Goal: Navigation & Orientation: Find specific page/section

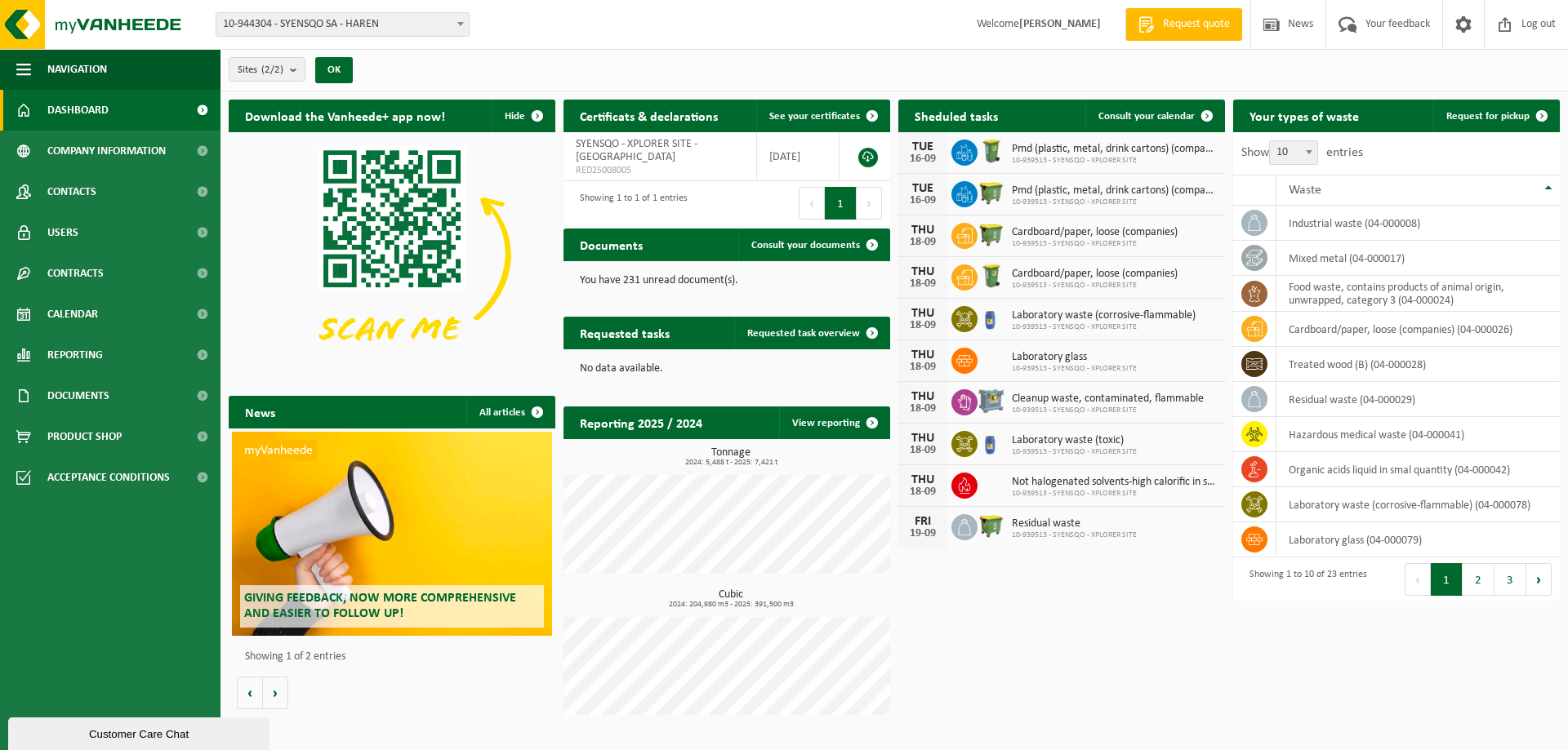
click at [962, 110] on h2 "Sheduled tasks" at bounding box center [955, 115] width 116 height 32
click at [137, 428] on link "Product Shop" at bounding box center [110, 436] width 220 height 41
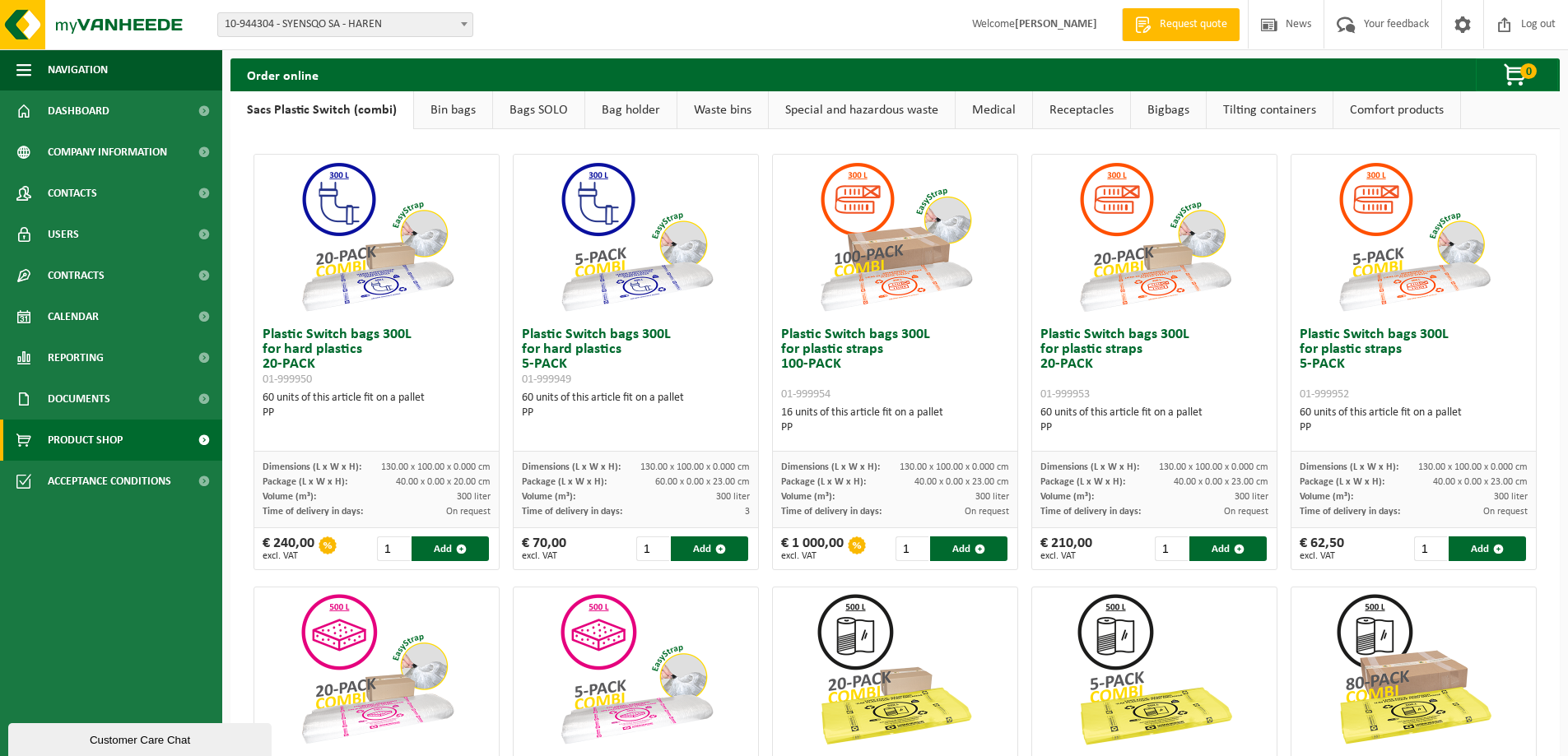
click at [871, 113] on link "Special and hazardous waste" at bounding box center [862, 110] width 186 height 38
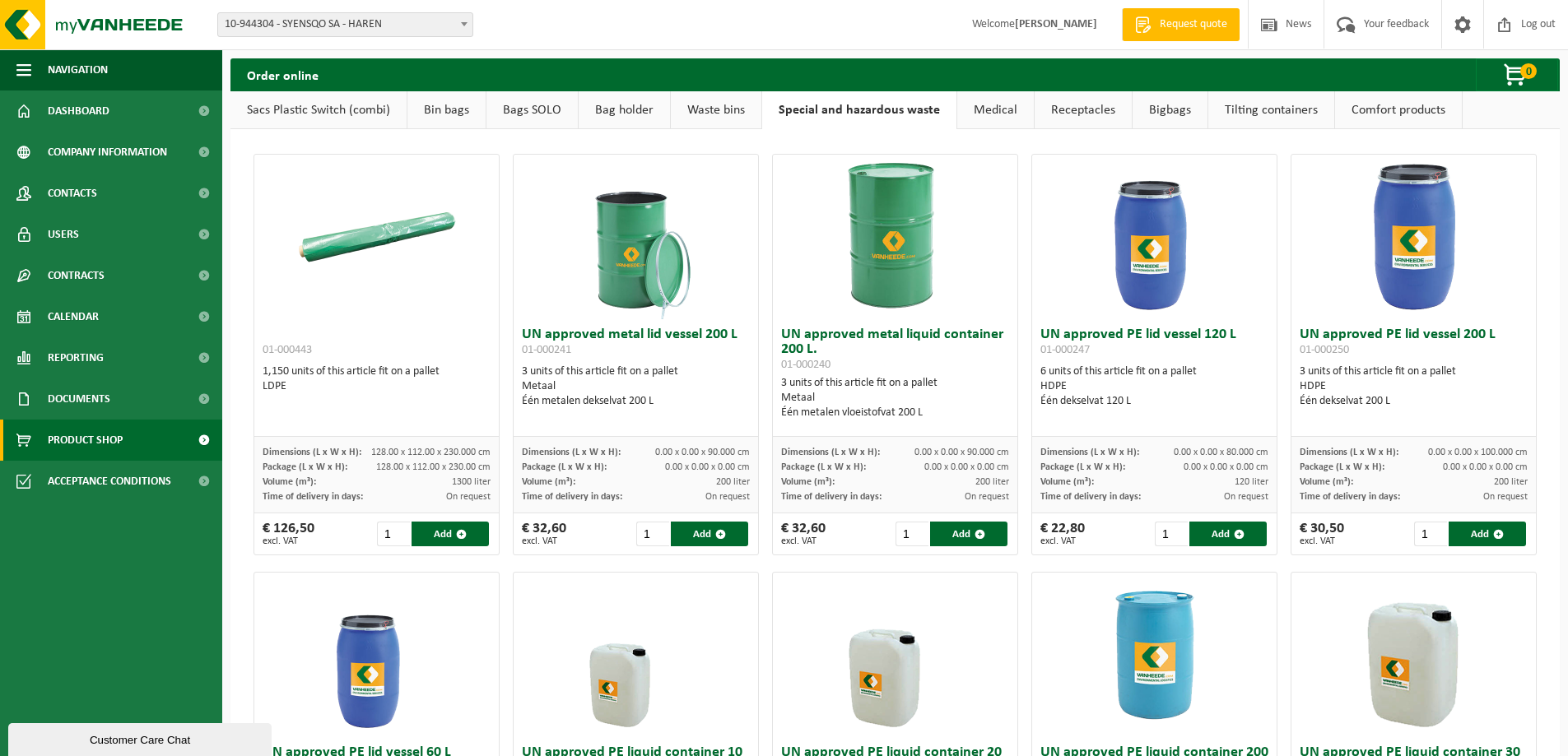
click at [1136, 259] on img at bounding box center [1154, 237] width 164 height 164
click at [1406, 209] on img at bounding box center [1414, 237] width 164 height 164
click at [625, 104] on link "Bag holder" at bounding box center [624, 110] width 92 height 38
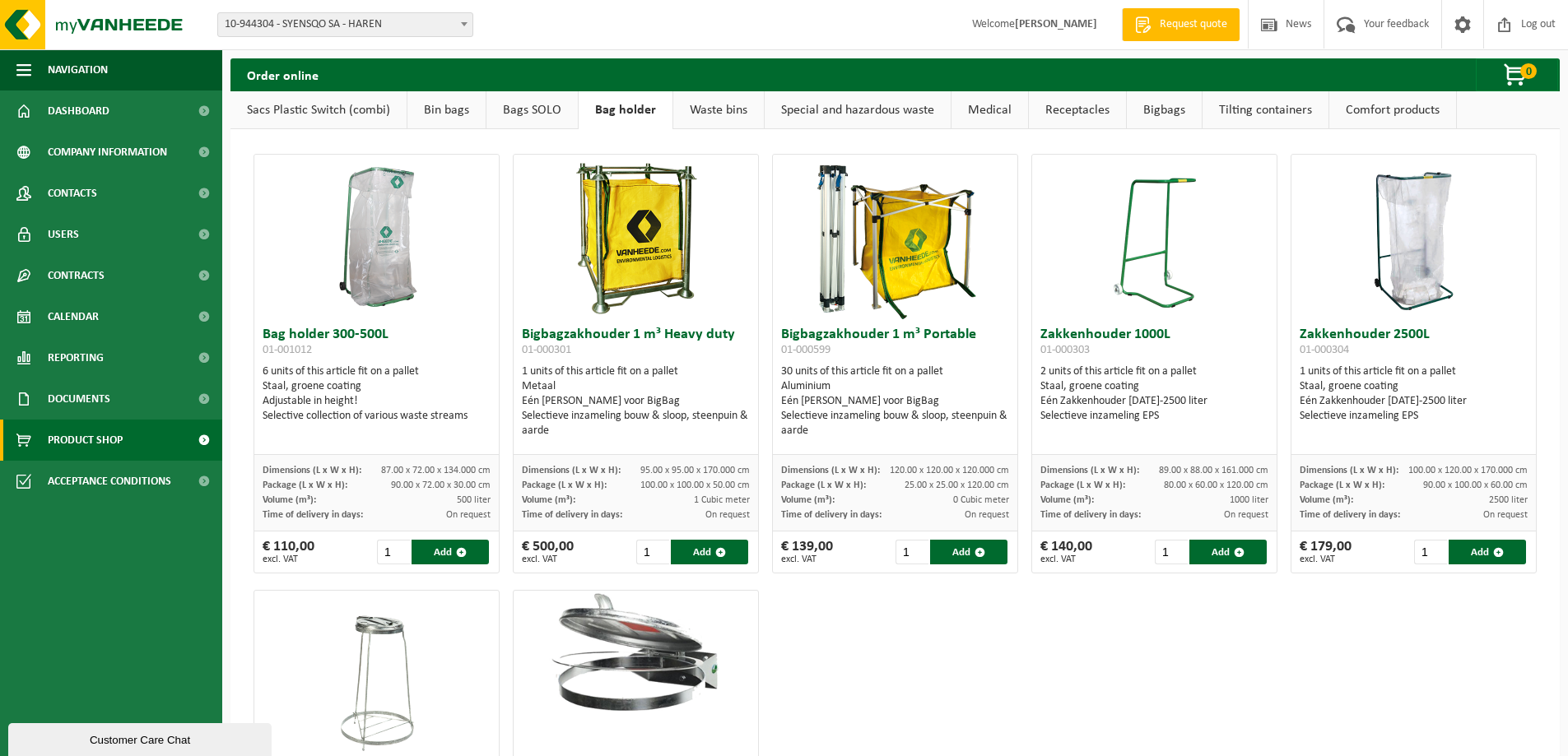
click at [461, 112] on link "Bin bags" at bounding box center [446, 110] width 78 height 38
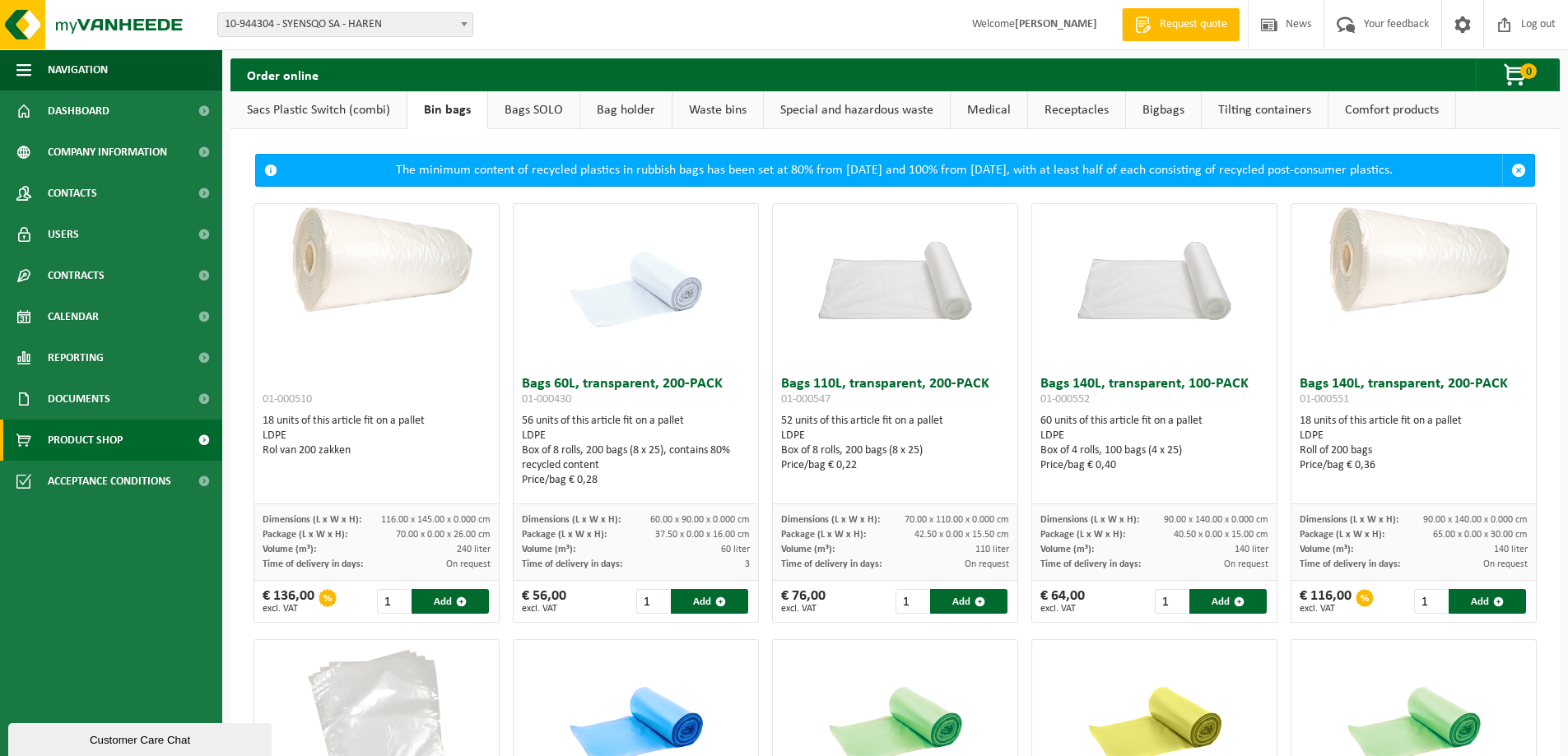
click at [316, 107] on link "Sacs Plastic Switch (combi)" at bounding box center [319, 110] width 176 height 38
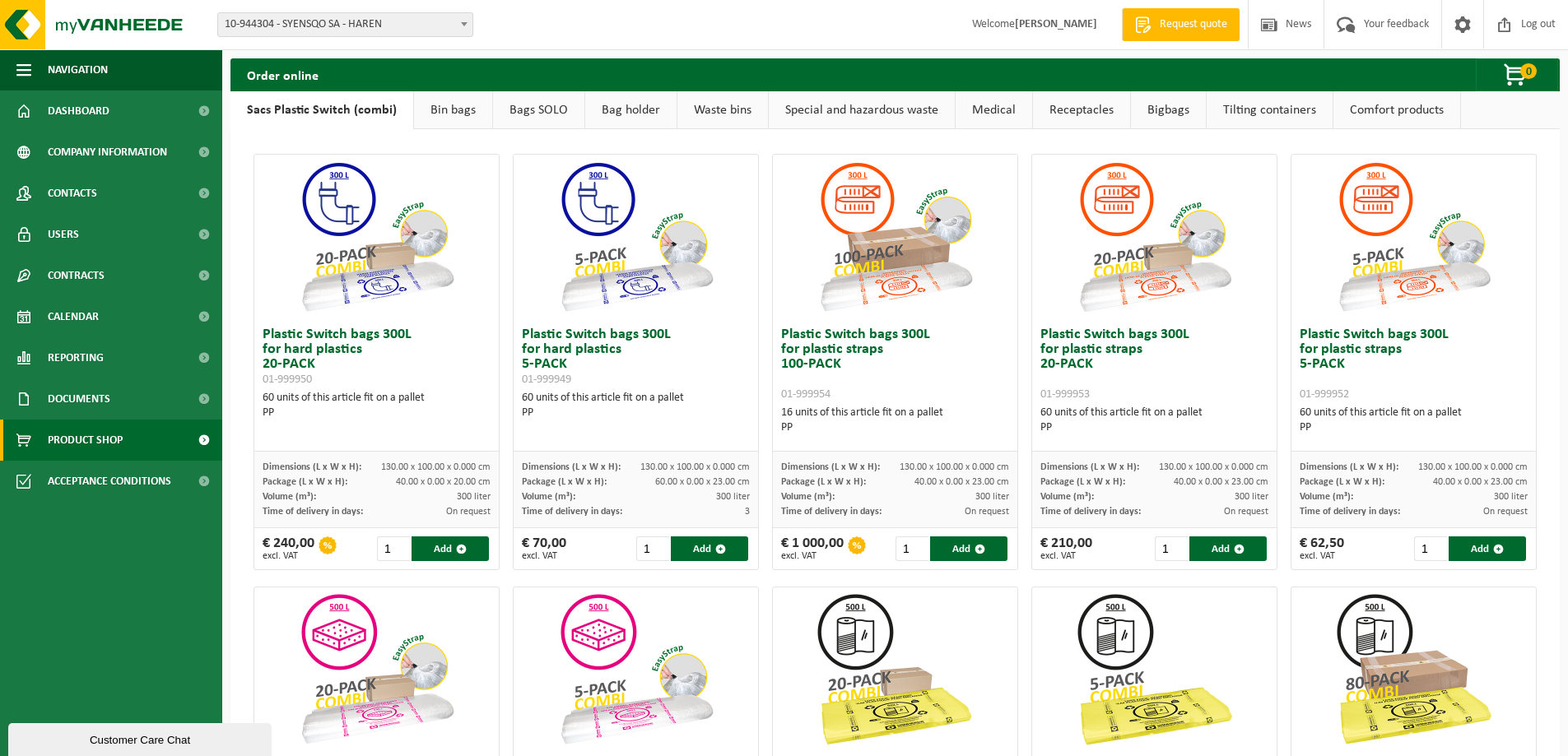
click at [487, 127] on link "Bin bags" at bounding box center [453, 110] width 78 height 38
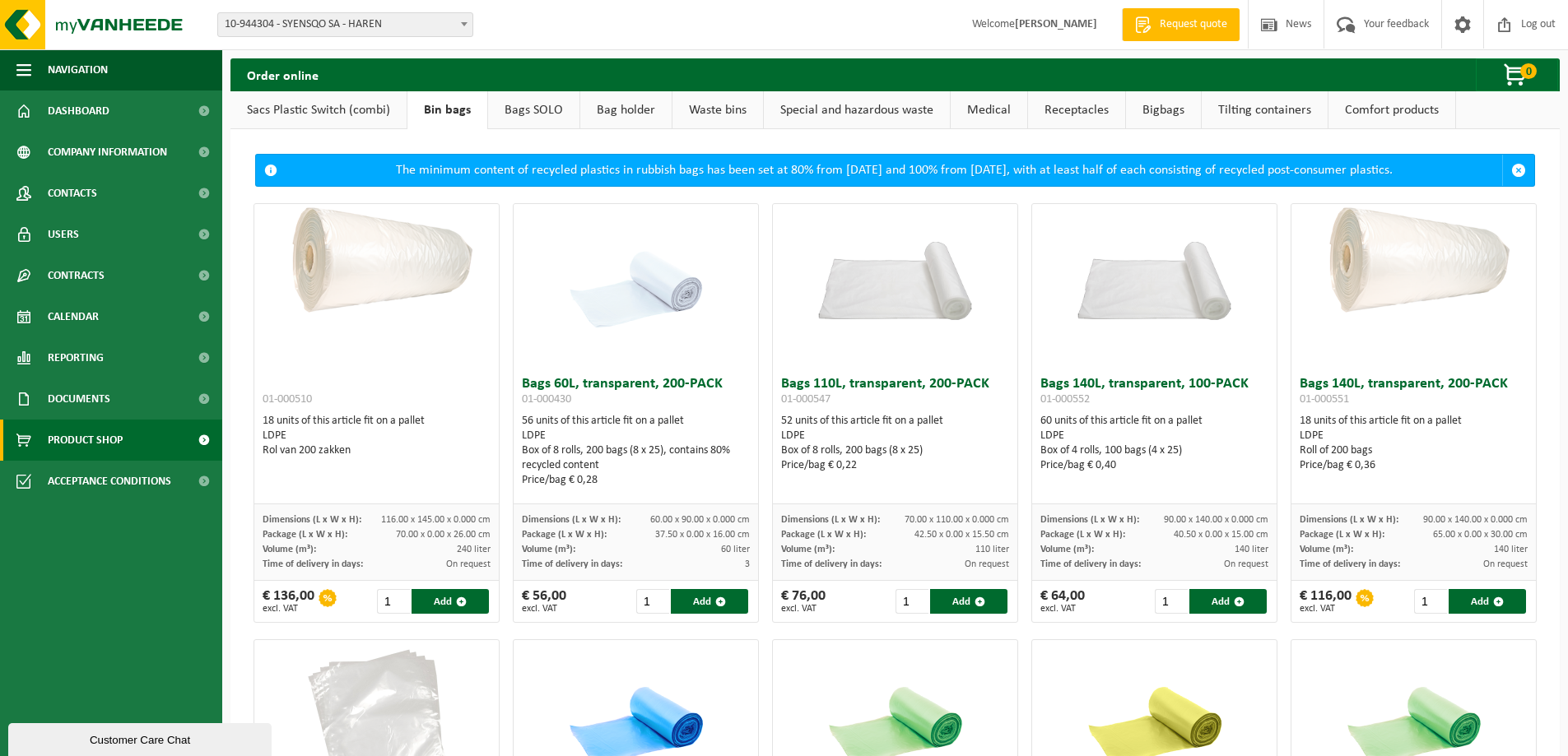
click at [522, 116] on link "Bags SOLO" at bounding box center [534, 110] width 92 height 38
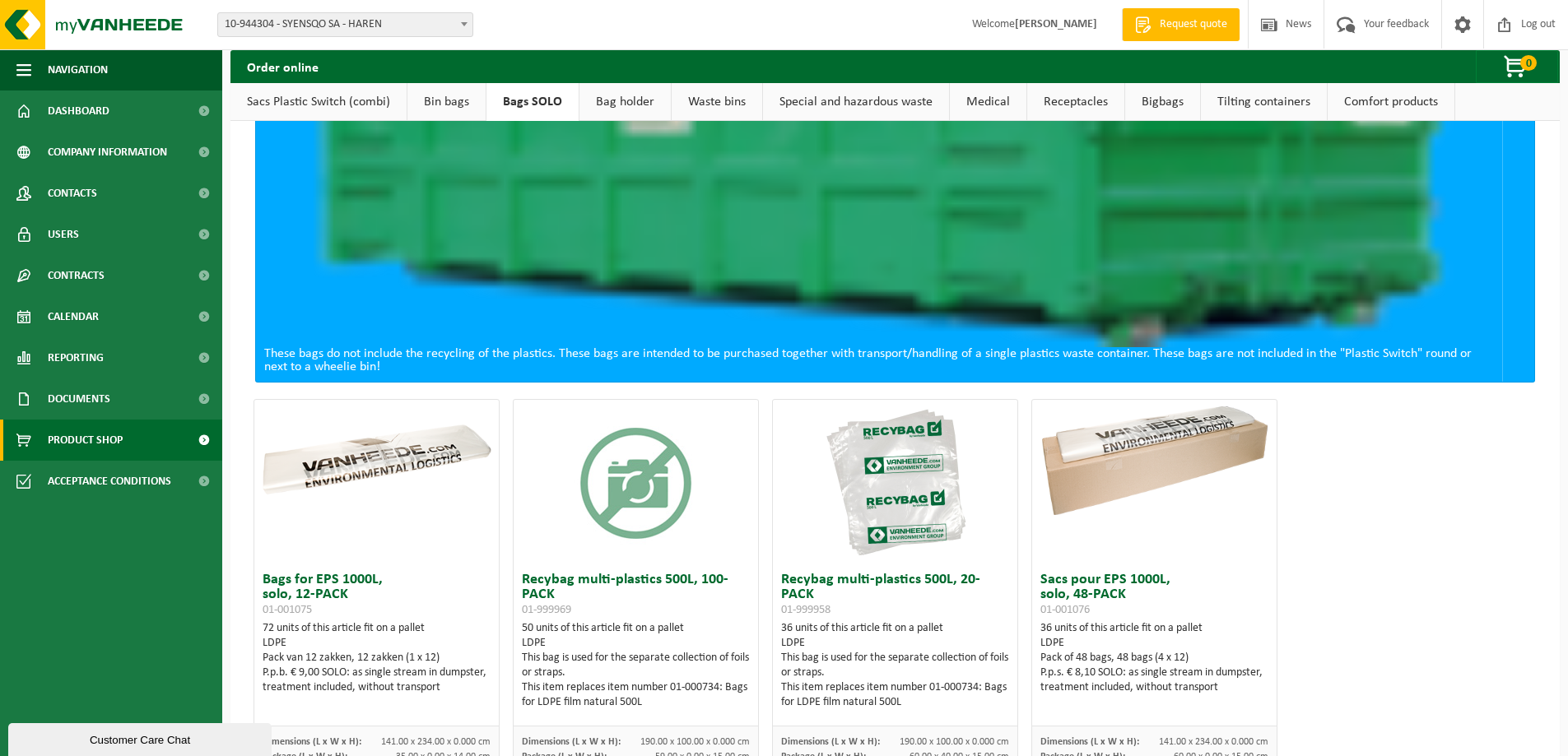
scroll to position [259, 0]
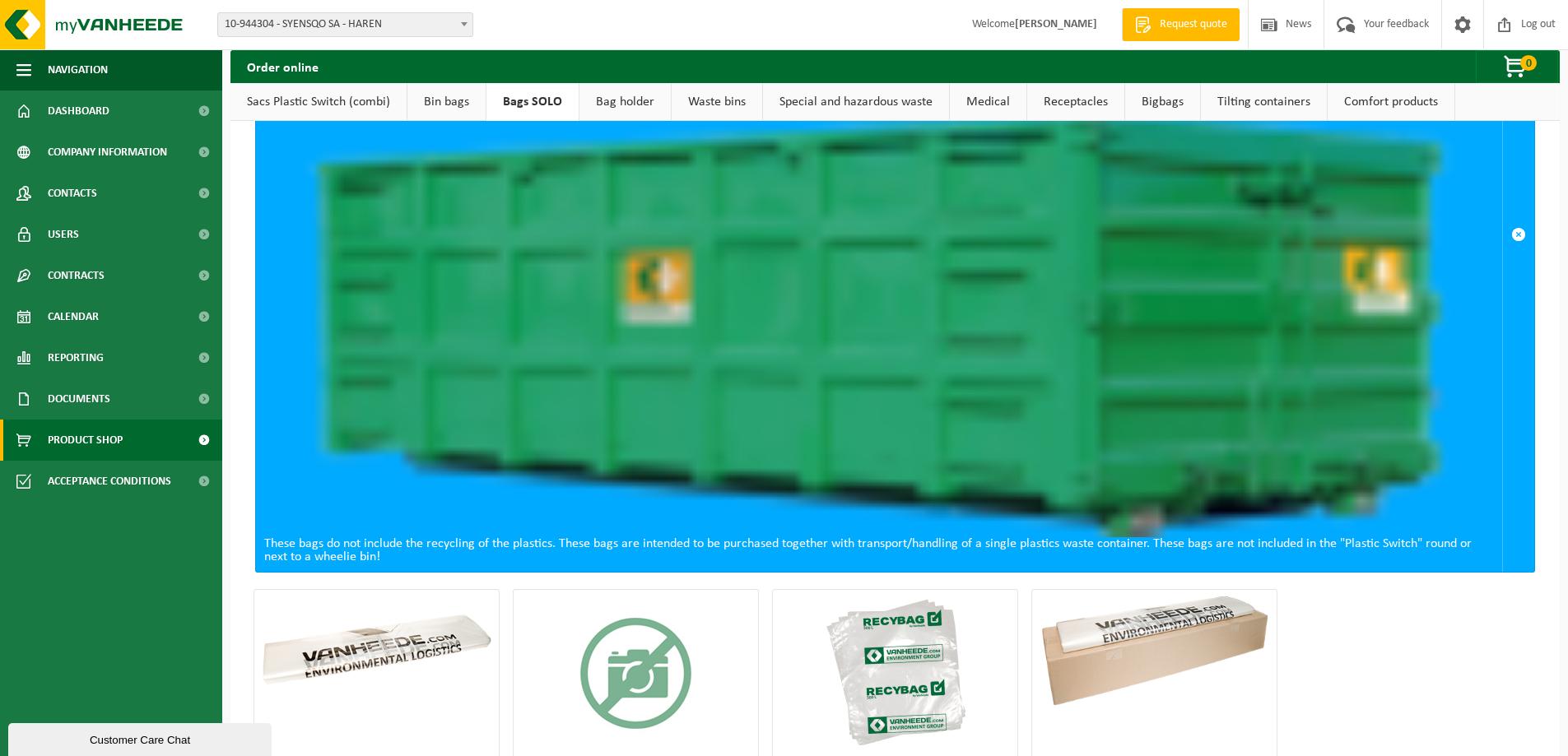
click at [607, 105] on link "Bag holder" at bounding box center [625, 102] width 92 height 38
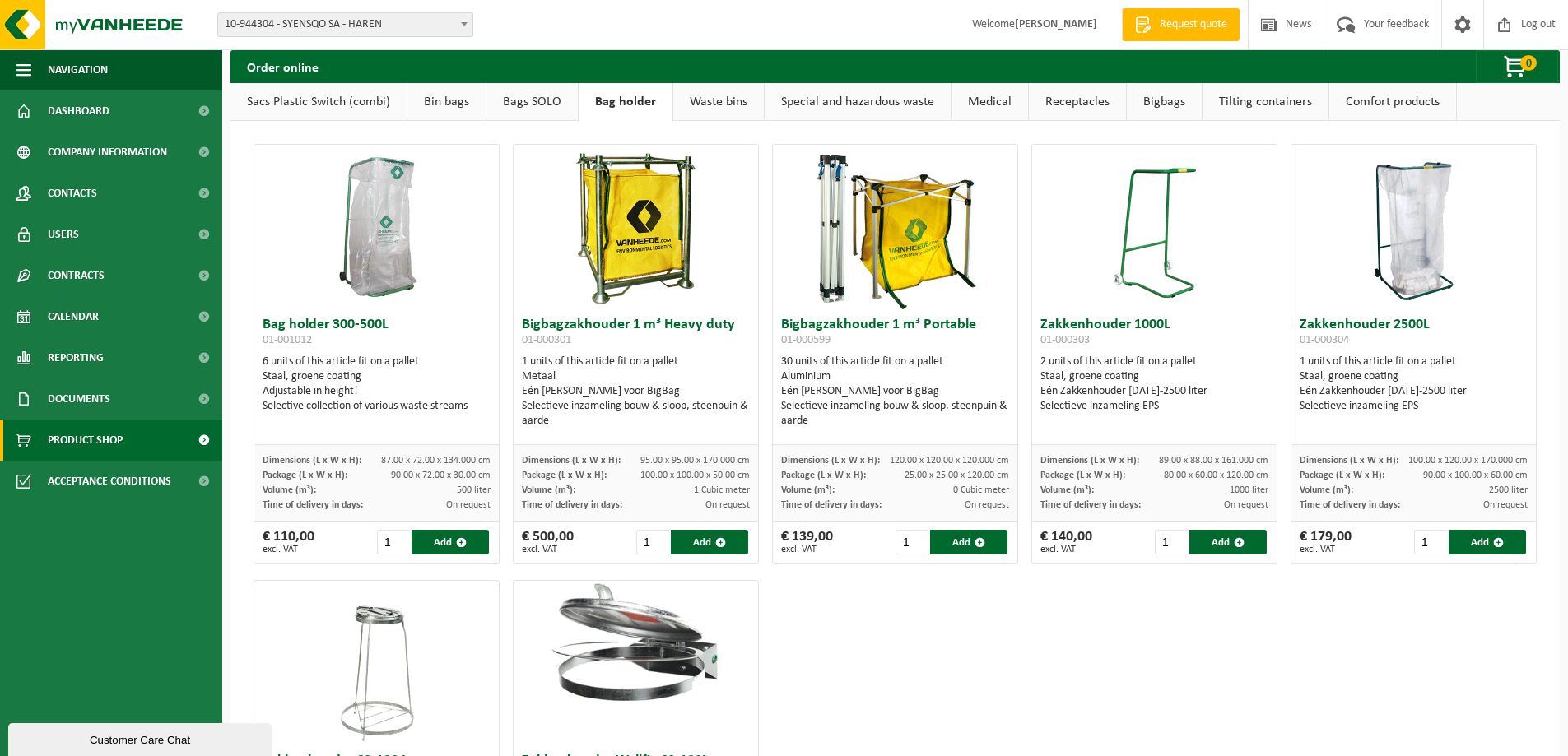
scroll to position [0, 0]
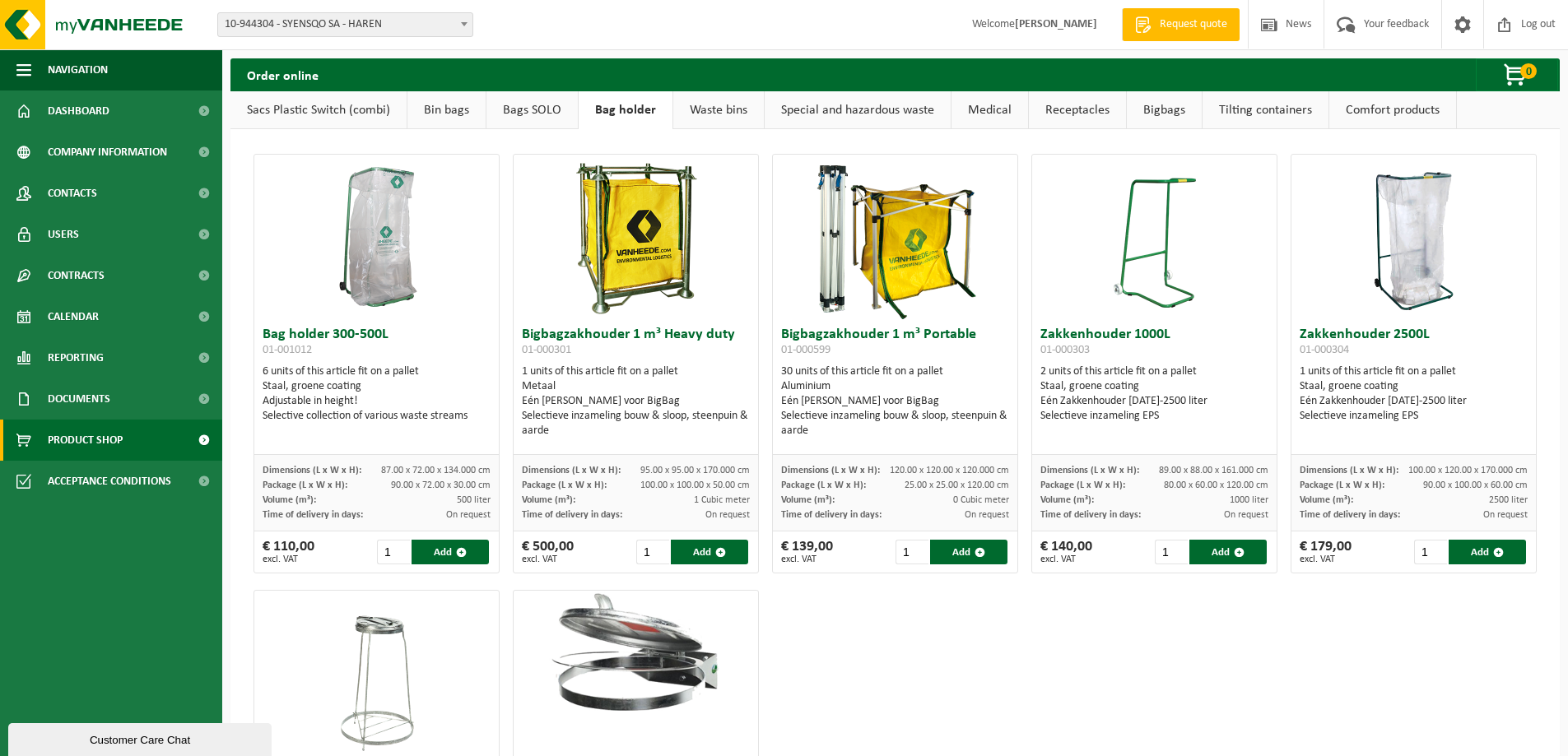
click at [732, 109] on link "Waste bins" at bounding box center [719, 110] width 91 height 38
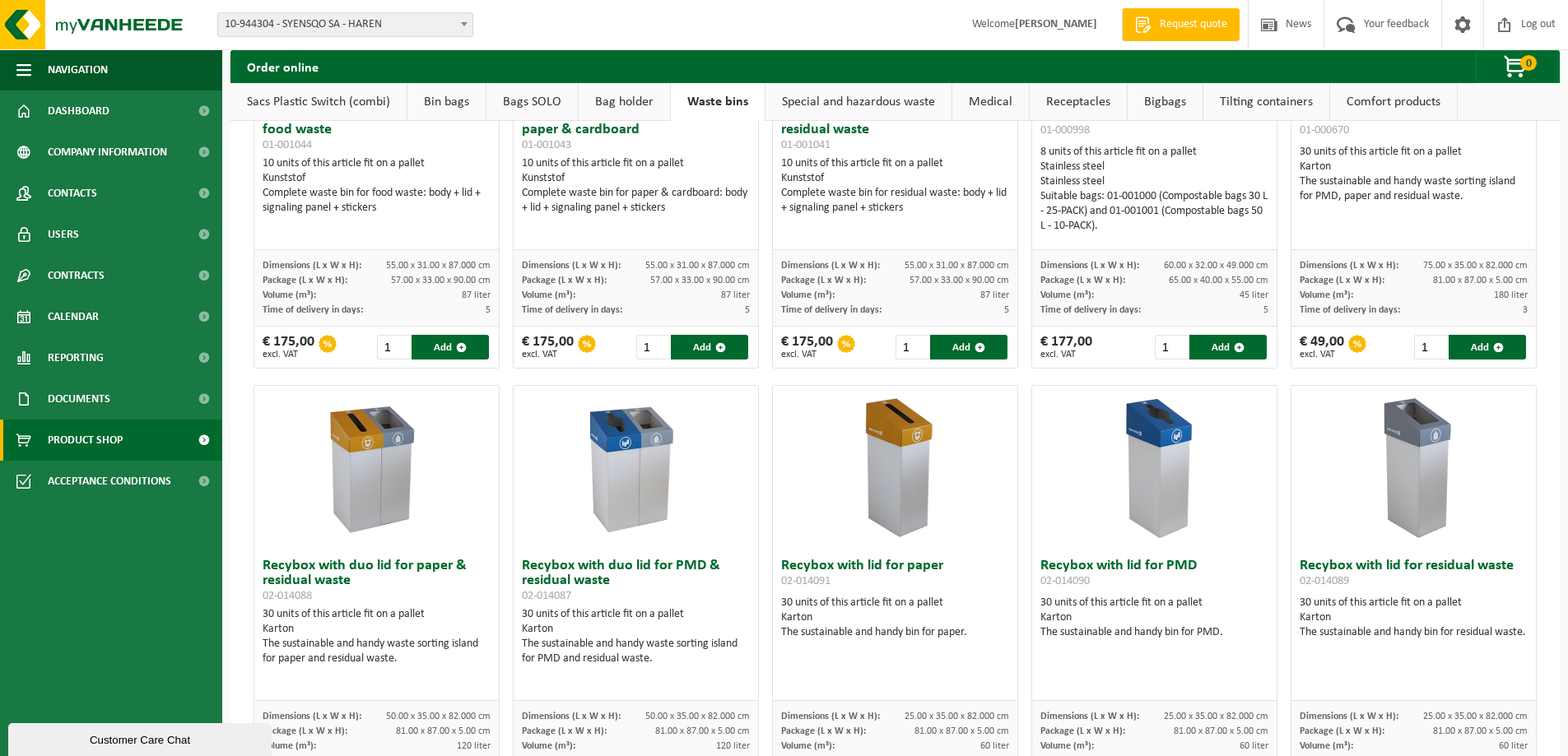
scroll to position [576, 0]
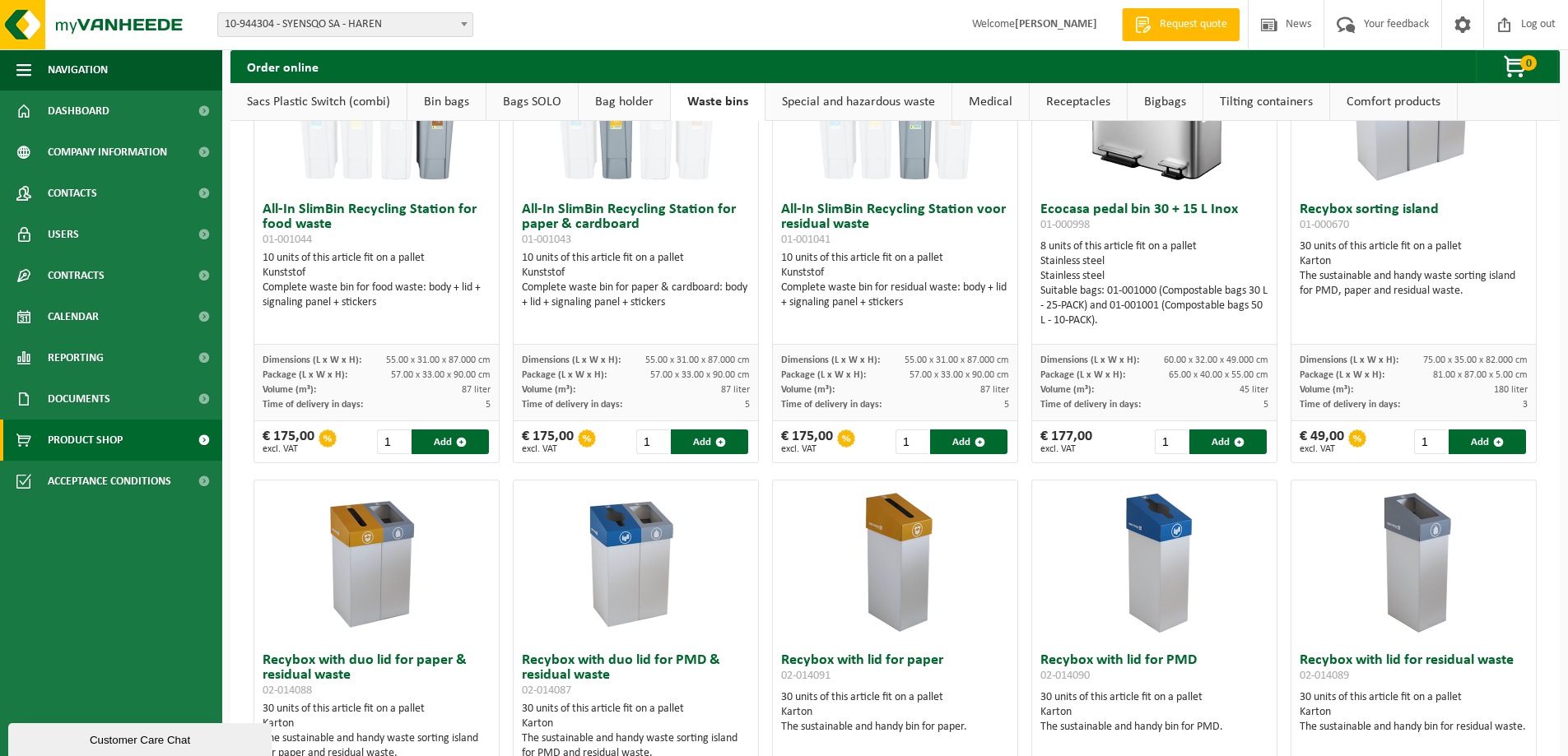
click at [843, 100] on link "Special and hazardous waste" at bounding box center [858, 102] width 186 height 38
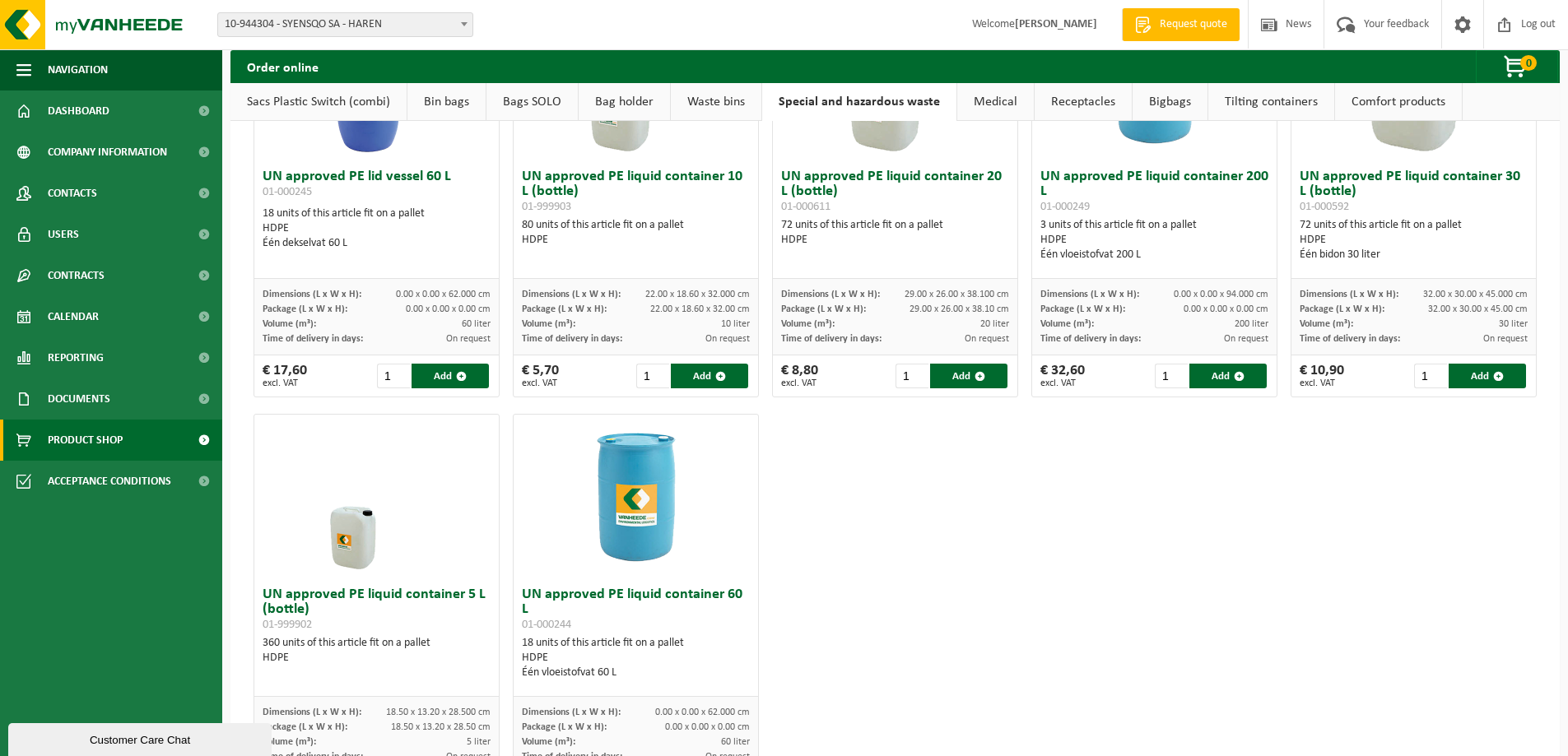
click at [991, 97] on link "Medical" at bounding box center [995, 102] width 76 height 38
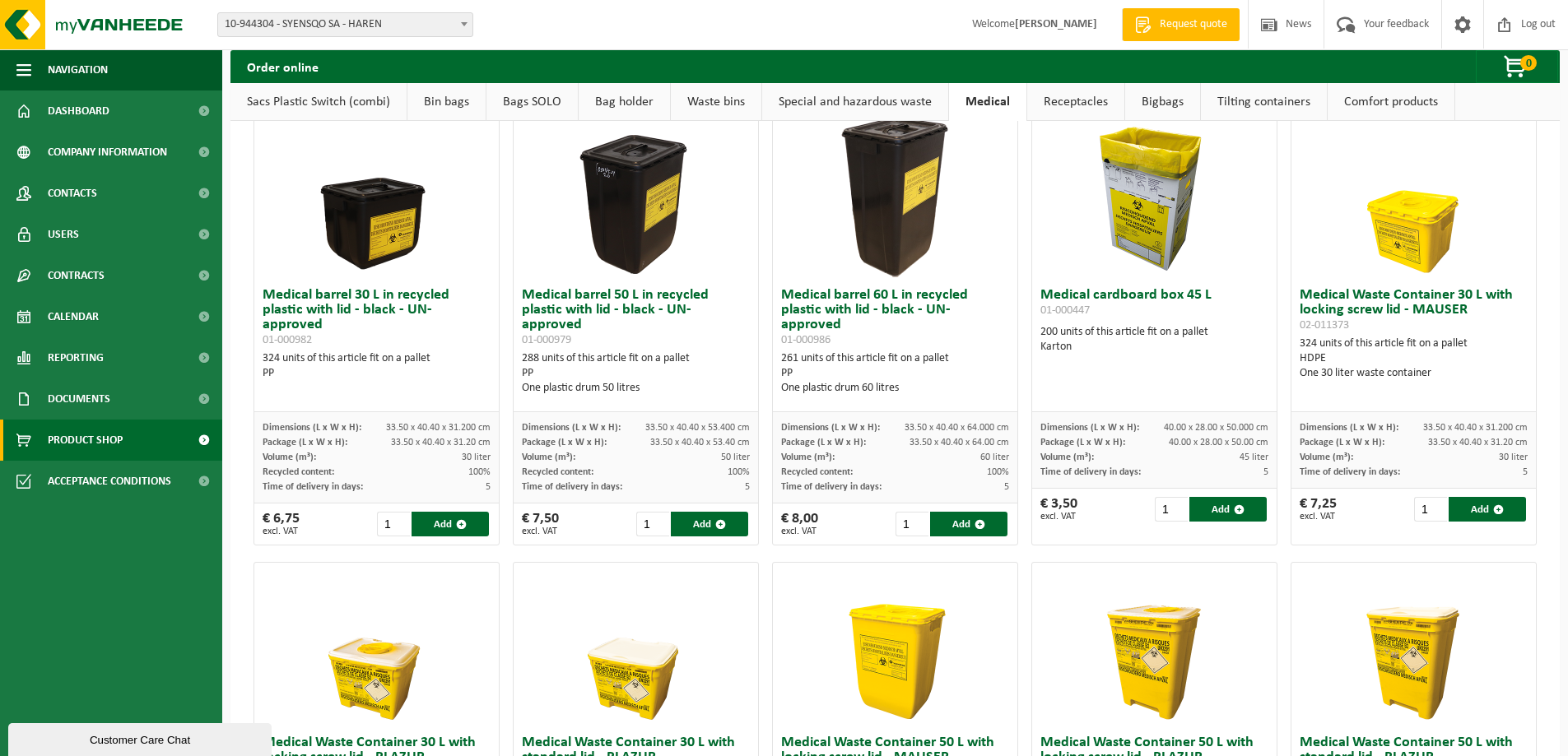
scroll to position [0, 0]
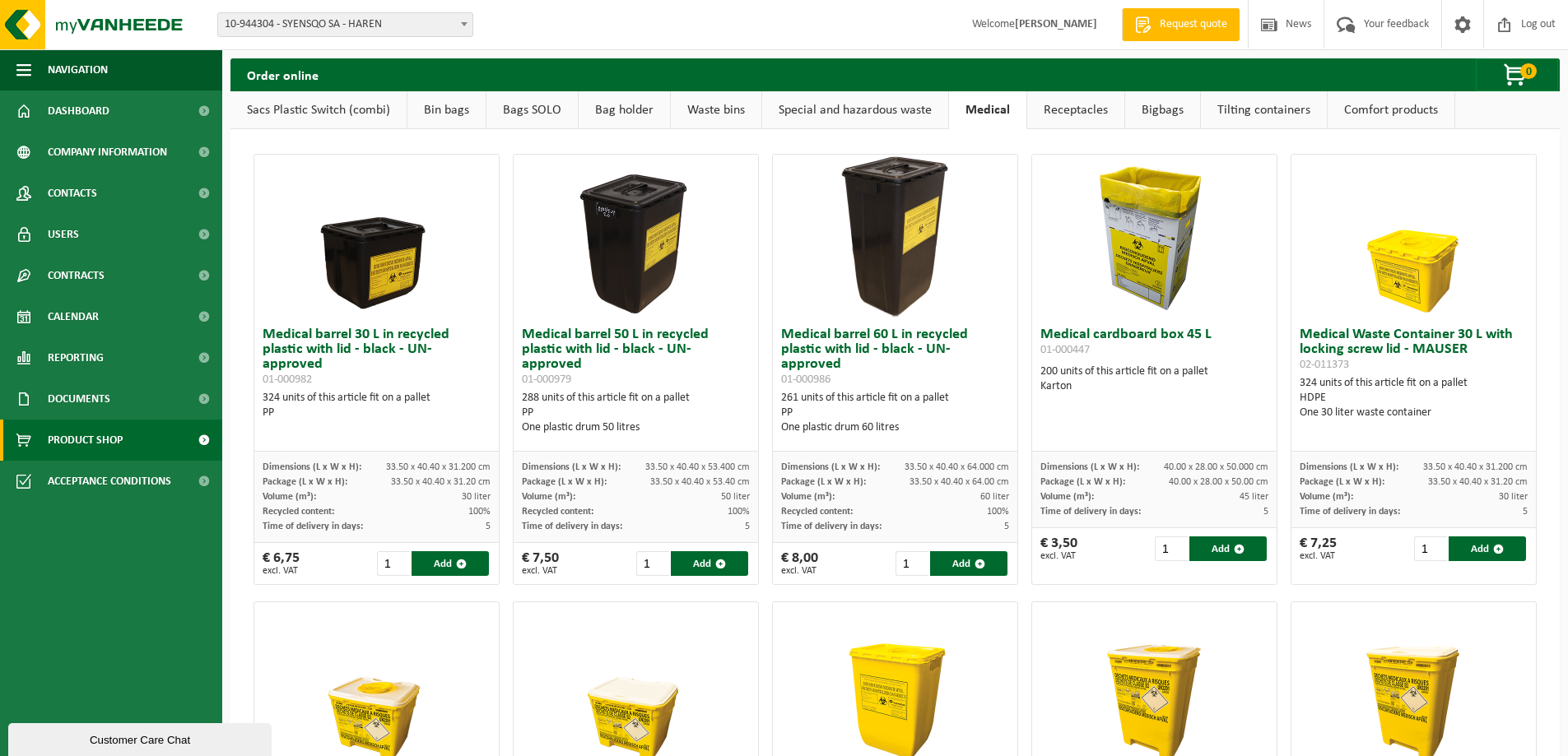
click at [1074, 108] on link "Receptacles" at bounding box center [1076, 110] width 97 height 38
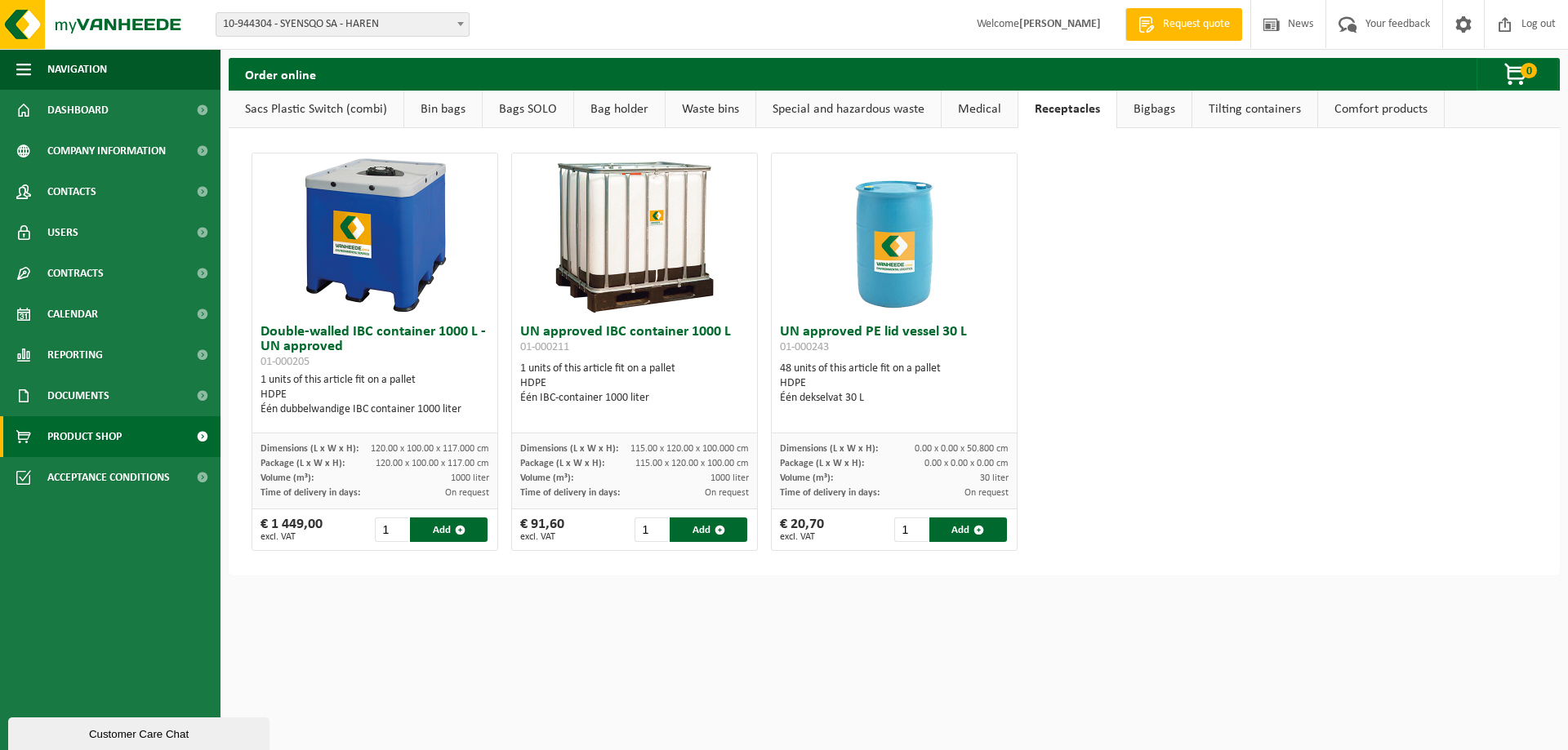
click at [1128, 105] on link "Bigbags" at bounding box center [1155, 109] width 75 height 37
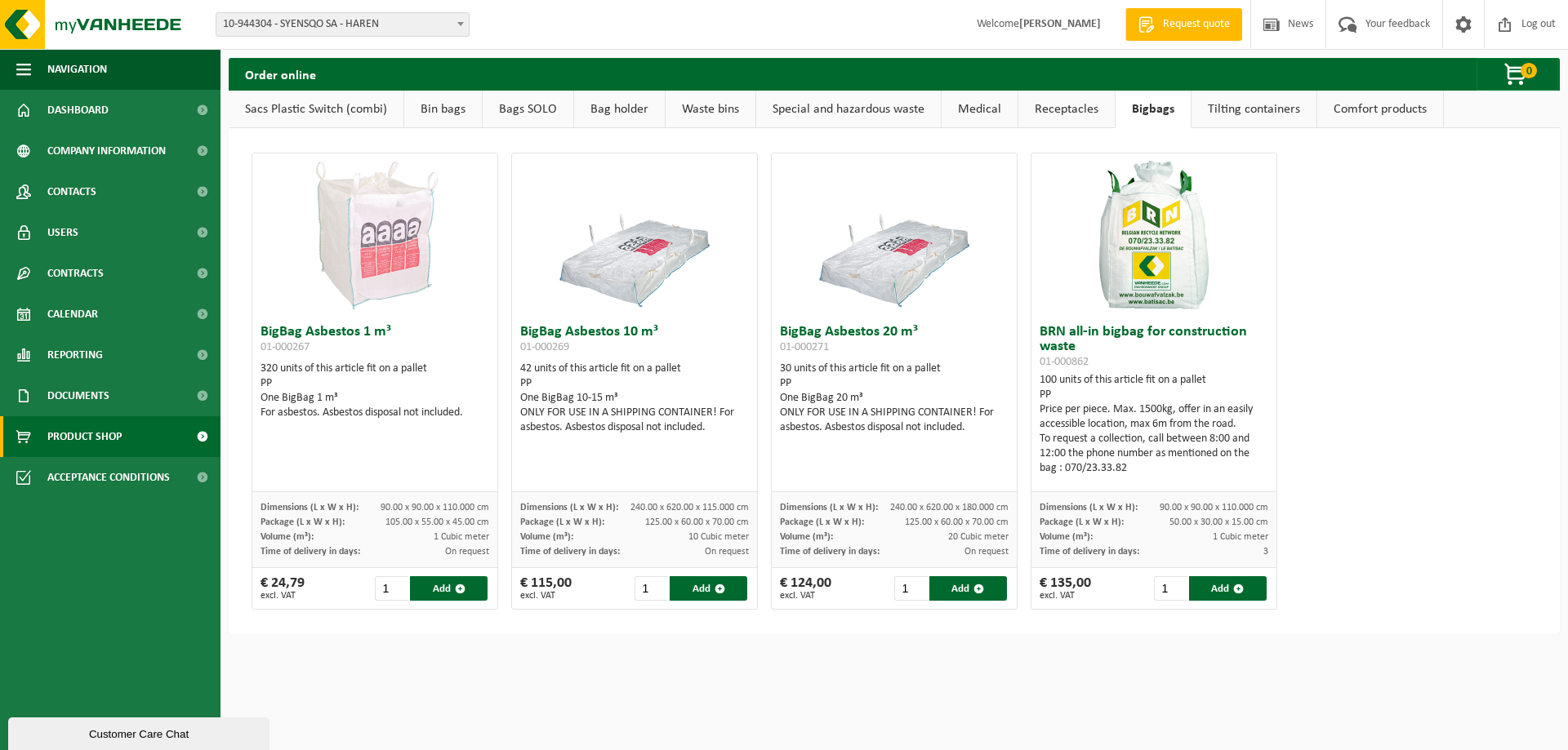
click at [1257, 106] on link "Tilting containers" at bounding box center [1253, 109] width 125 height 37
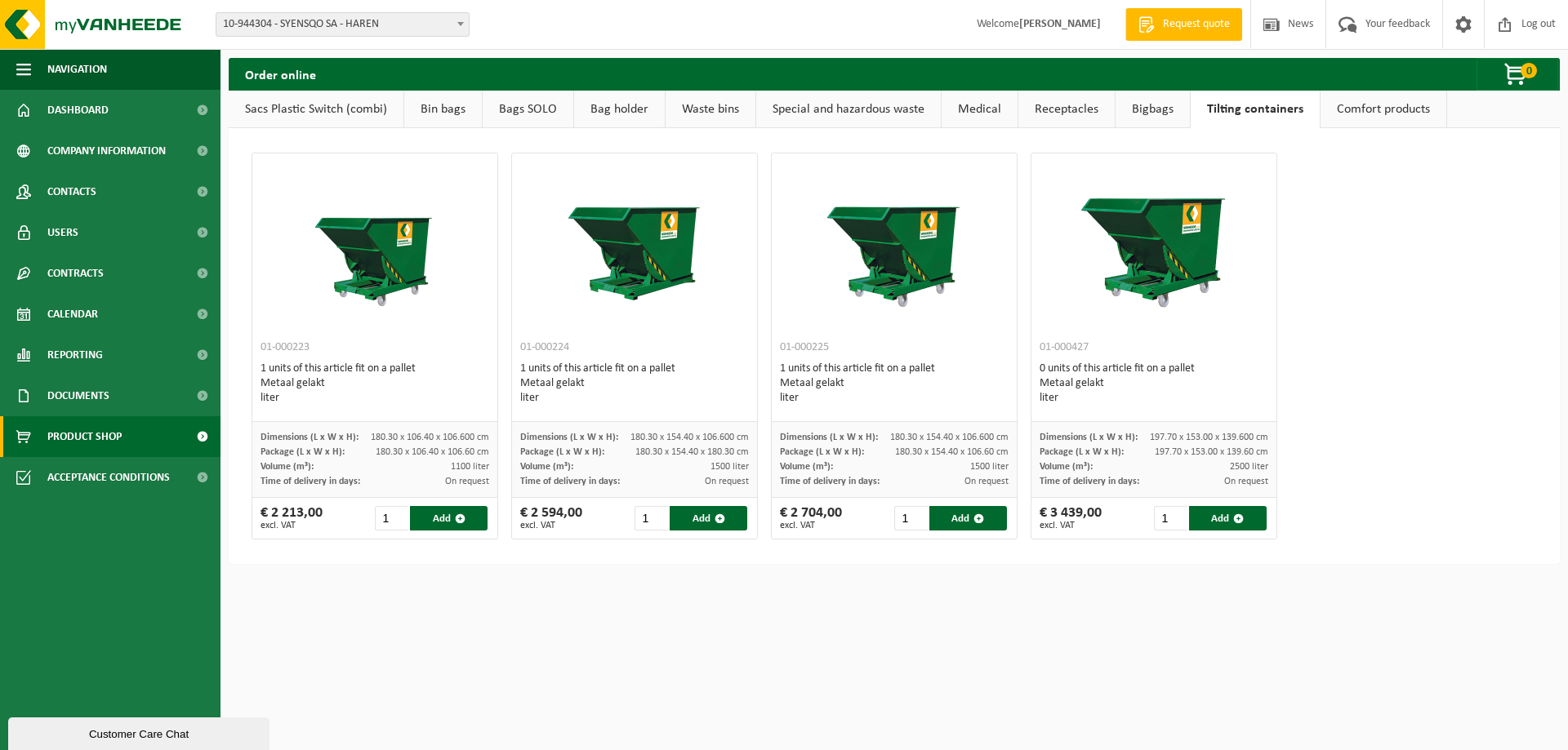
click at [1374, 107] on link "Comfort products" at bounding box center [1383, 109] width 126 height 37
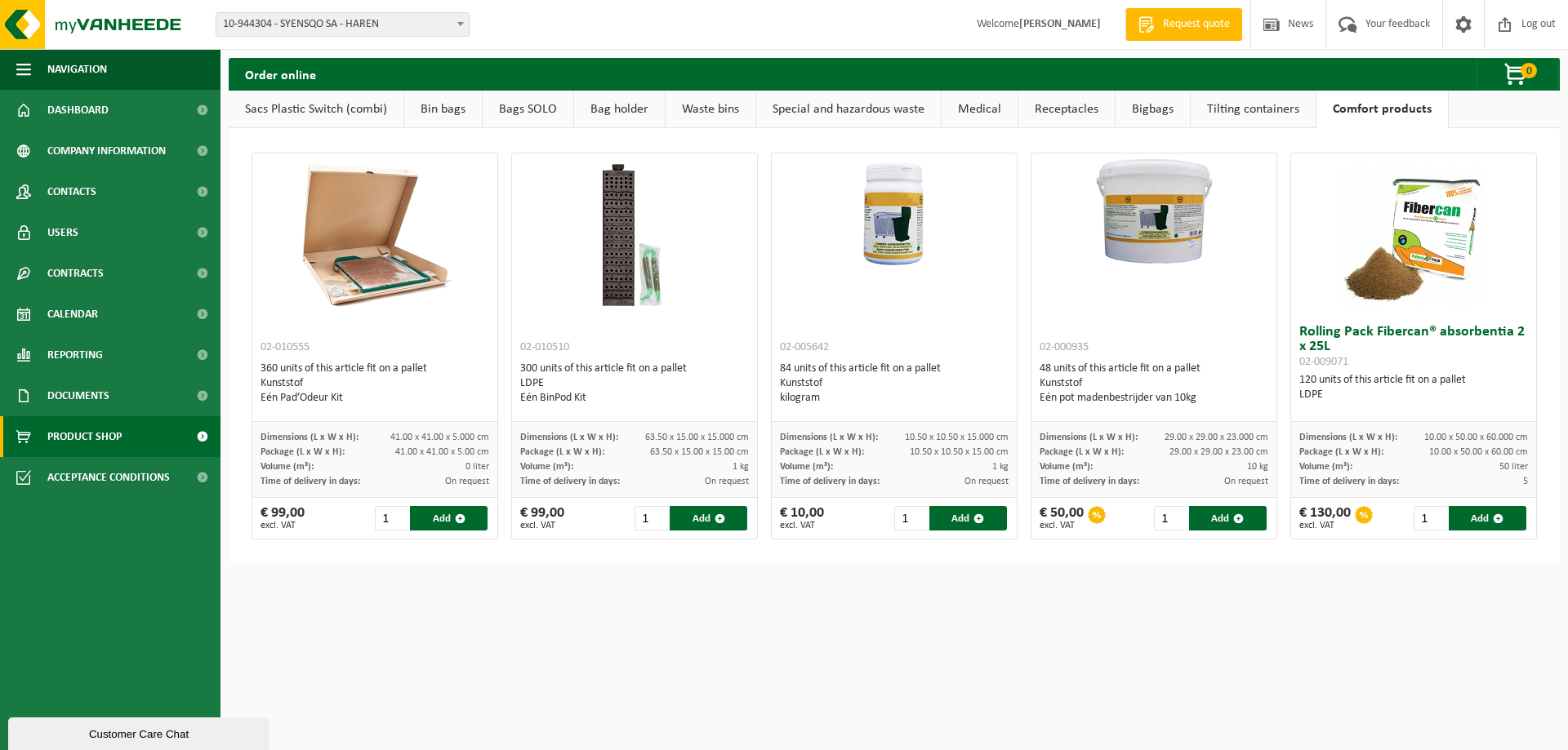
click at [1035, 108] on link "Receptacles" at bounding box center [1066, 109] width 97 height 37
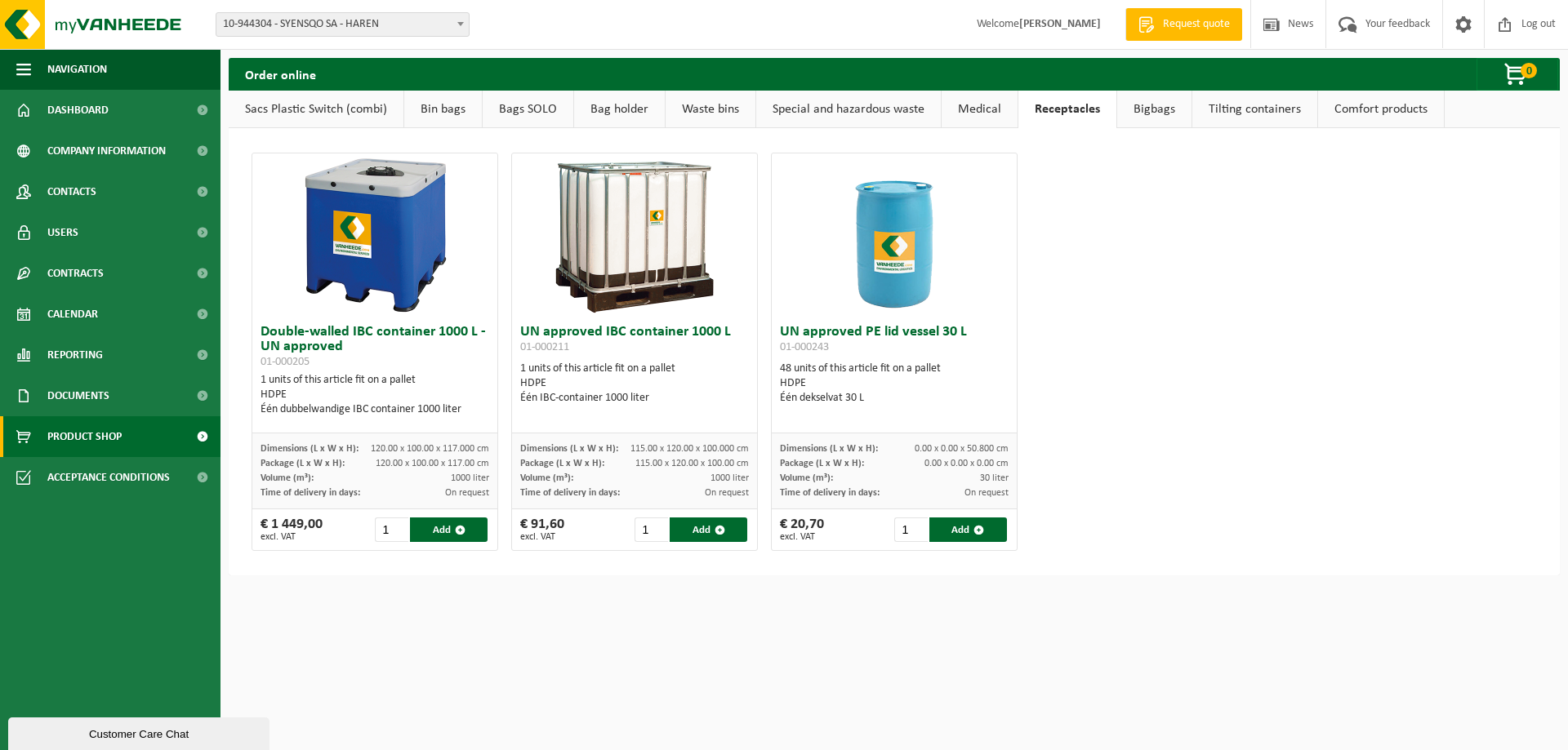
click at [848, 111] on link "Special and hazardous waste" at bounding box center [848, 109] width 185 height 37
